Goal: Check status: Check status

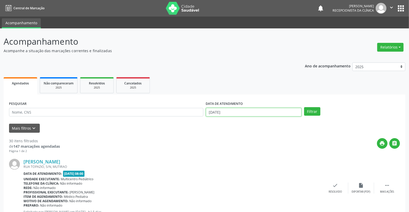
click at [225, 112] on input "[DATE]" at bounding box center [254, 112] width 96 height 9
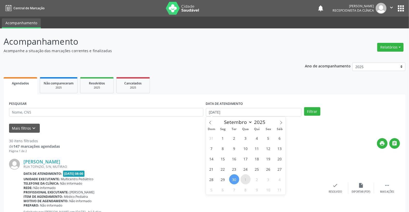
click at [246, 180] on span "1" at bounding box center [245, 179] width 10 height 10
type input "01/10/2025"
click at [246, 180] on span "1" at bounding box center [245, 179] width 10 height 10
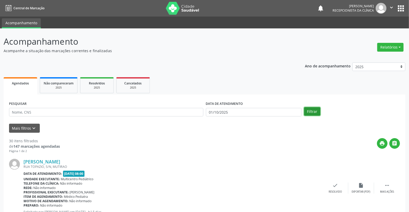
click at [308, 109] on button "Filtrar" at bounding box center [312, 111] width 16 height 9
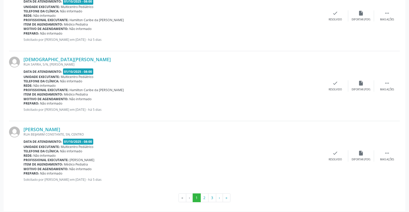
scroll to position [1015, 0]
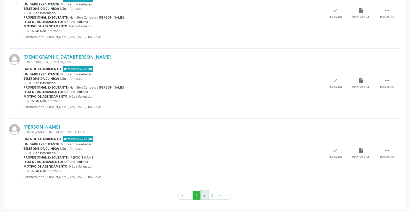
click at [203, 195] on button "2" at bounding box center [204, 195] width 8 height 9
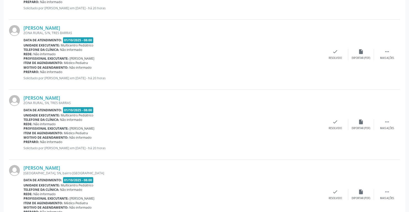
scroll to position [1019, 0]
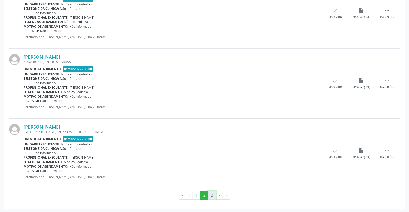
click at [215, 196] on button "3" at bounding box center [212, 195] width 8 height 9
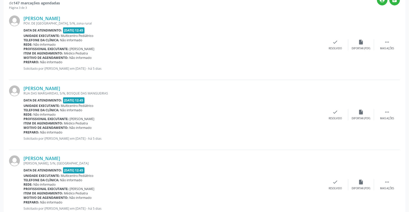
scroll to position [29, 0]
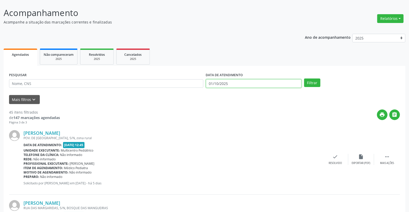
click at [244, 79] on input "01/10/2025" at bounding box center [254, 83] width 96 height 9
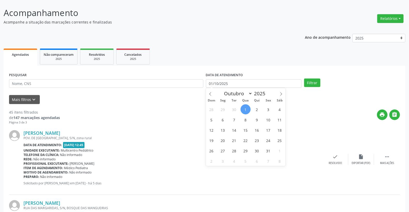
click at [159, 99] on div "Mais filtros keyboard_arrow_down" at bounding box center [204, 99] width 393 height 9
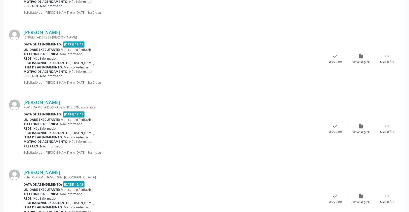
scroll to position [1015, 0]
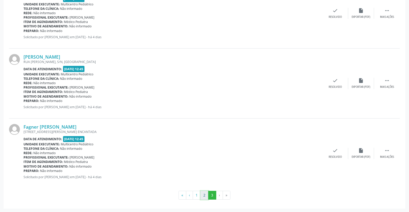
click at [204, 192] on button "2" at bounding box center [204, 195] width 8 height 9
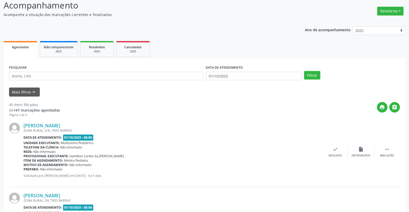
scroll to position [86, 0]
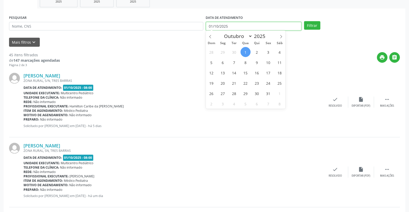
click at [242, 24] on input "01/10/2025" at bounding box center [254, 26] width 96 height 9
click at [237, 51] on span "30" at bounding box center [234, 52] width 10 height 10
type input "[DATE]"
click at [237, 51] on span "30" at bounding box center [234, 52] width 10 height 10
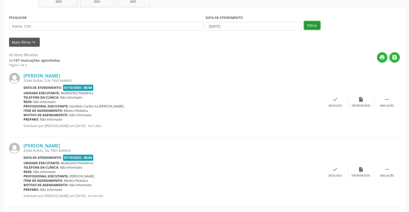
click at [313, 23] on button "Filtrar" at bounding box center [312, 25] width 16 height 9
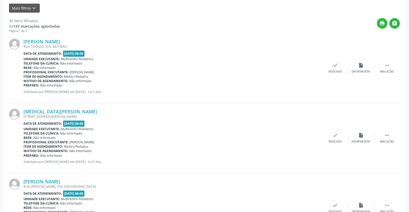
scroll to position [57, 0]
